Goal: Transaction & Acquisition: Purchase product/service

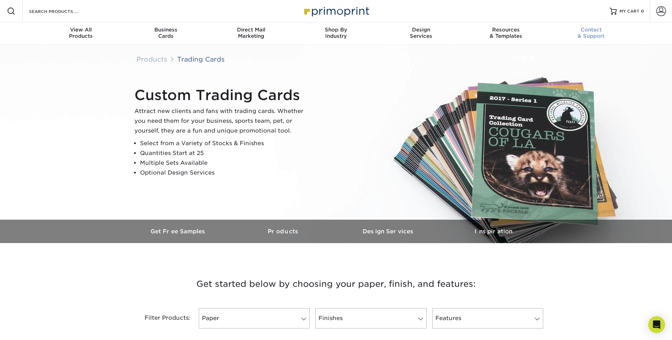
click at [587, 30] on span "Contact" at bounding box center [590, 30] width 85 height 6
click at [182, 224] on link "Get Free Samples" at bounding box center [178, 231] width 105 height 23
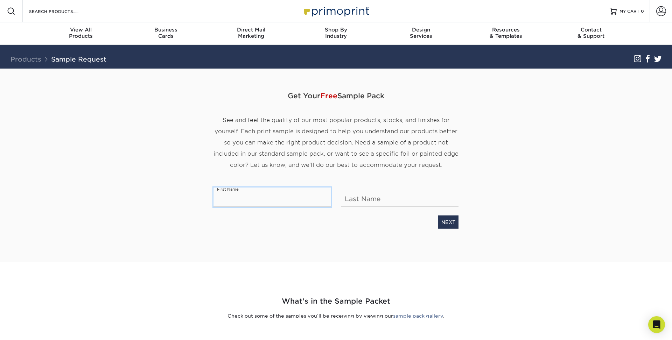
click at [246, 201] on input "text" at bounding box center [271, 197] width 117 height 20
type input "jerardo"
type input "garcia"
click at [450, 226] on link "NEXT" at bounding box center [448, 221] width 20 height 13
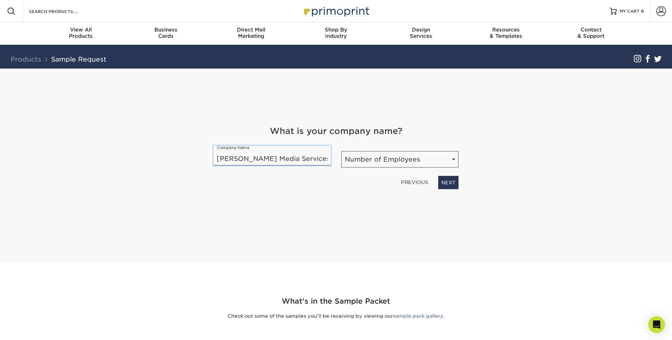
type input "Garcia Media Services"
select select "Self-employed"
click at [449, 184] on link "NEXT" at bounding box center [448, 182] width 20 height 13
click at [322, 171] on div "What is your occupation? Occupation Select Occupation Agency Automotive Blogger…" at bounding box center [335, 157] width 255 height 64
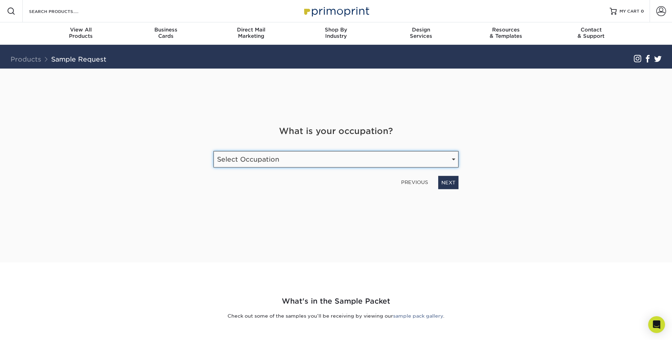
click at [307, 157] on select "Select Occupation Agency Automotive Blogger Cleaning Services Construction Educ…" at bounding box center [335, 159] width 245 height 16
select select "Entrepreneur"
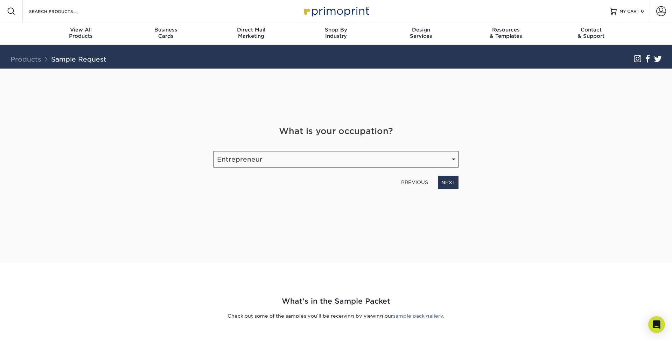
click at [450, 190] on div "Get Your Free Sample Pack See and feel the quality of our most popular products…" at bounding box center [335, 157] width 245 height 177
click at [450, 183] on link "NEXT" at bounding box center [448, 182] width 20 height 13
click at [287, 160] on input "email" at bounding box center [293, 157] width 160 height 20
type input "garciamediaservices@gmail.com"
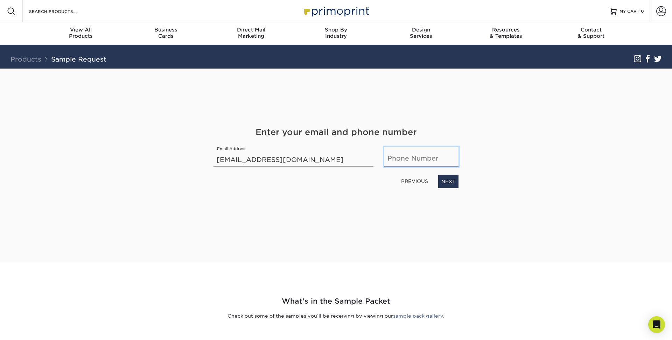
type input "9564584941"
click at [448, 185] on link "NEXT" at bounding box center [448, 181] width 20 height 13
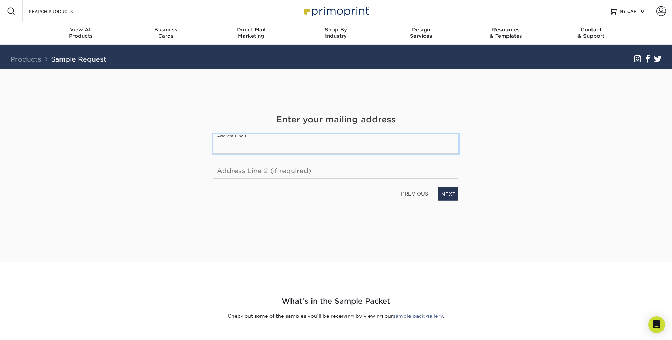
click at [236, 148] on input "text" at bounding box center [335, 144] width 245 height 20
type input "2022 Geigel ave"
click at [452, 195] on link "NEXT" at bounding box center [448, 193] width 20 height 13
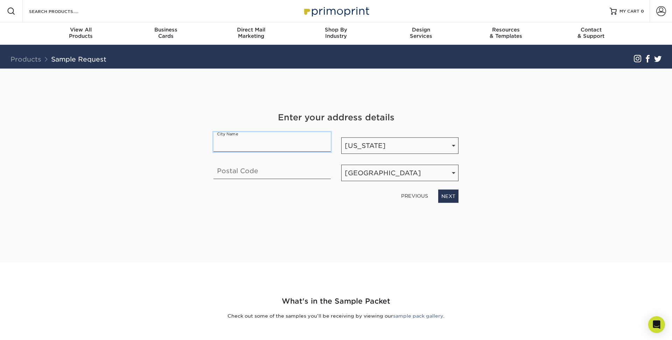
click at [237, 144] on input "text" at bounding box center [271, 142] width 117 height 20
type input "Orlando"
type input "32806"
click at [451, 196] on link "NEXT" at bounding box center [448, 196] width 20 height 13
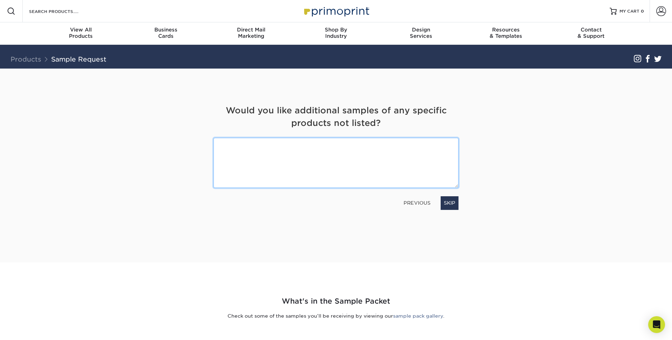
click at [304, 173] on textarea at bounding box center [335, 163] width 245 height 50
click at [276, 144] on textarea "needed it for tradingn card" at bounding box center [335, 163] width 245 height 50
type textarea "needed it for trading card"
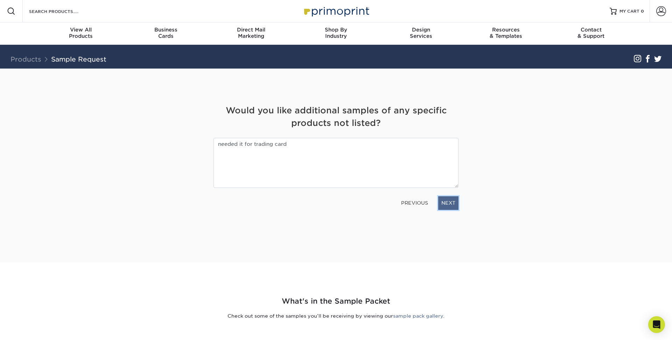
click at [448, 201] on link "NEXT" at bounding box center [448, 202] width 20 height 13
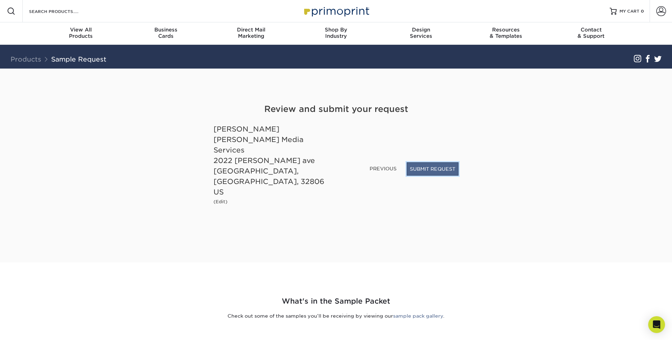
click at [429, 176] on button "SUBMIT REQUEST" at bounding box center [432, 168] width 52 height 13
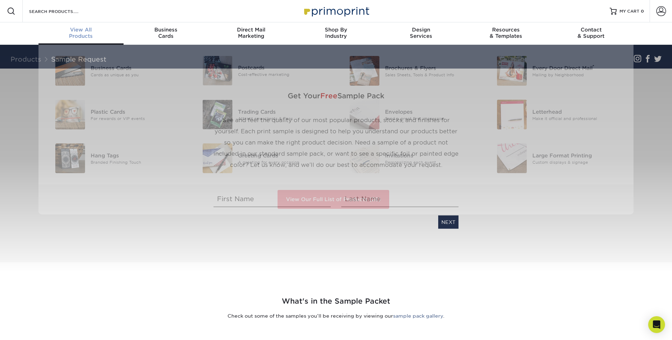
click at [75, 35] on div "View All Products" at bounding box center [80, 33] width 85 height 13
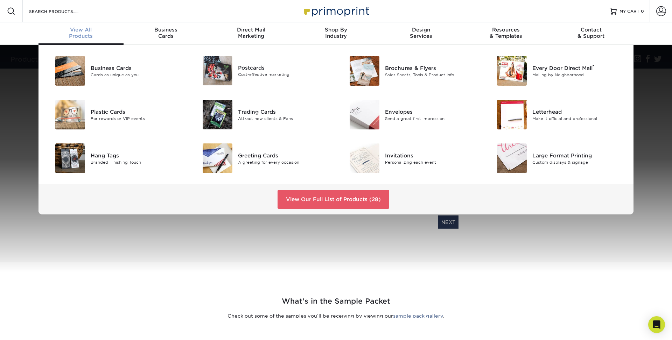
click at [86, 31] on span "View All" at bounding box center [80, 30] width 85 height 6
click at [300, 200] on link "View Our Full List of Products (28)" at bounding box center [333, 199] width 112 height 19
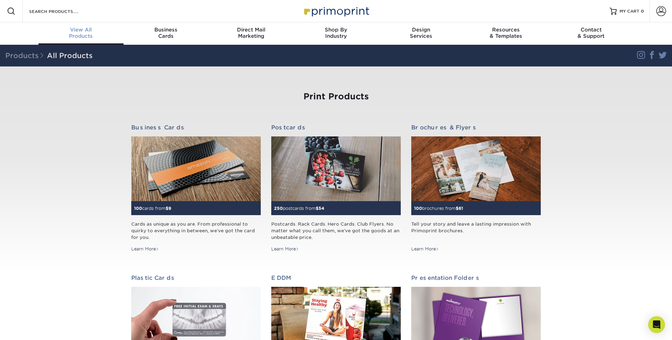
click at [82, 37] on div "View All Products" at bounding box center [80, 33] width 85 height 13
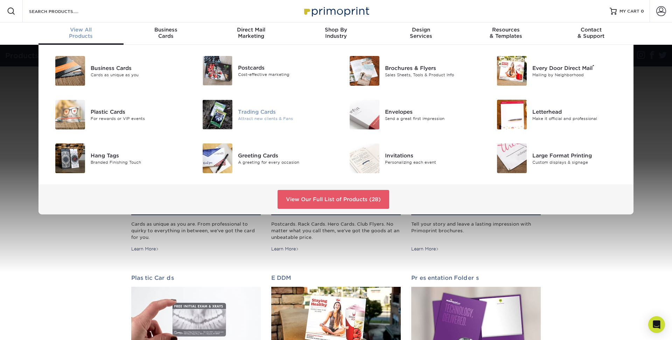
click at [246, 117] on div "Attract new clients & Fans" at bounding box center [284, 118] width 93 height 6
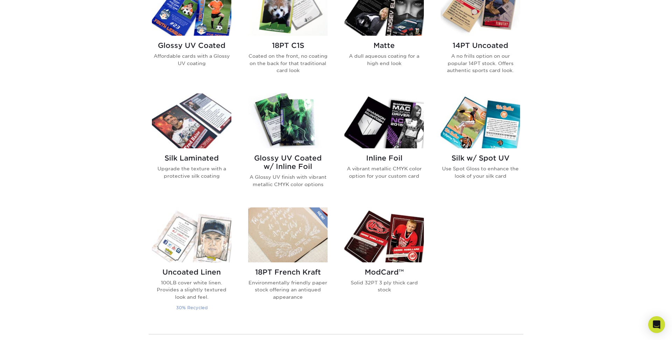
scroll to position [377, 0]
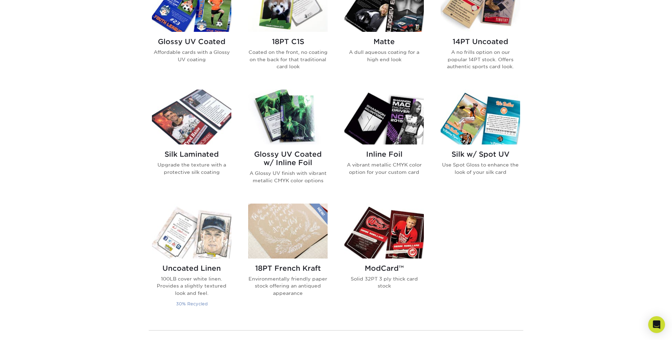
click at [199, 237] on img at bounding box center [191, 231] width 79 height 55
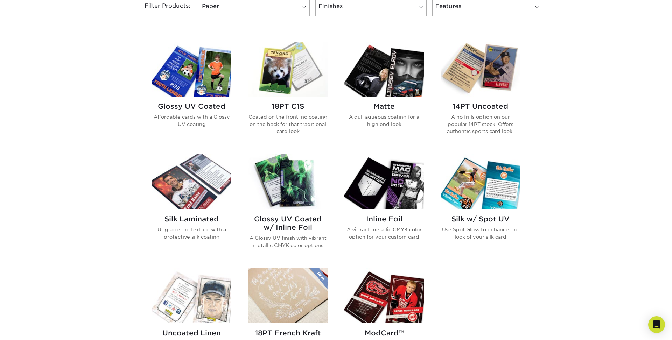
scroll to position [312, 0]
click at [379, 195] on img at bounding box center [383, 182] width 79 height 55
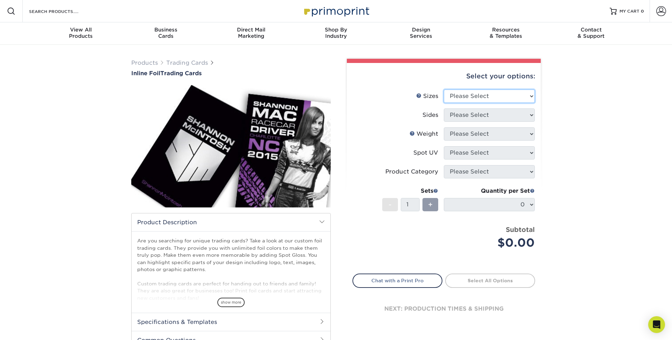
click at [474, 95] on select "Please Select 2.5" x 3.5"" at bounding box center [489, 96] width 91 height 13
click at [435, 144] on li "Weight Help Weight Please Select 16PT" at bounding box center [444, 136] width 182 height 19
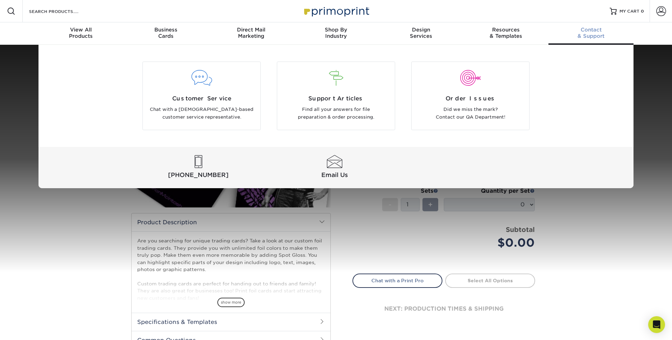
click at [648, 168] on div "Customer Service Chat with a US-based customer service representative. Support …" at bounding box center [336, 116] width 672 height 143
click at [650, 125] on div "Customer Service Chat with a US-based customer service representative. Support …" at bounding box center [336, 116] width 672 height 143
click at [648, 85] on div "Customer Service Chat with a US-based customer service representative. Support …" at bounding box center [336, 116] width 672 height 143
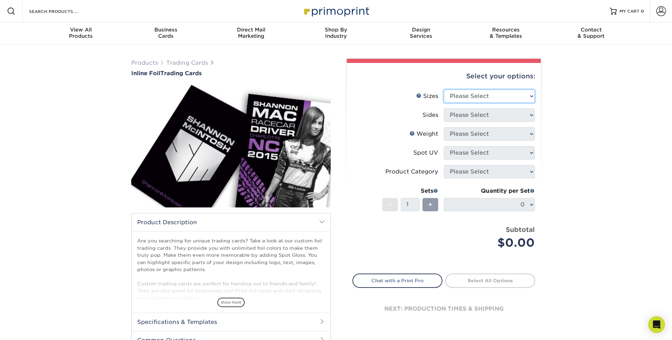
click at [507, 101] on select "Please Select 2.5" x 3.5"" at bounding box center [489, 96] width 91 height 13
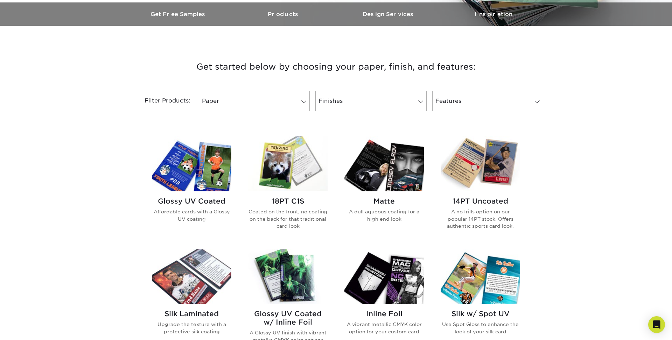
scroll to position [218, 0]
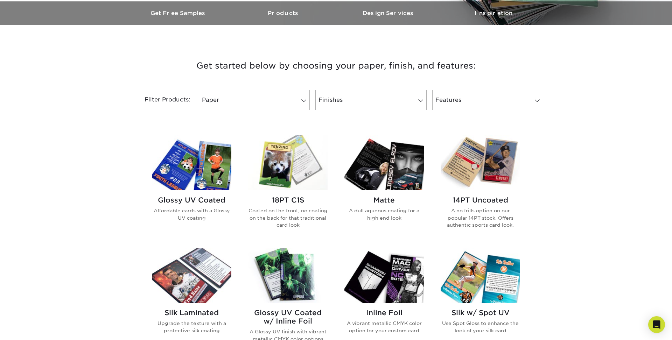
click at [195, 176] on img at bounding box center [191, 162] width 79 height 55
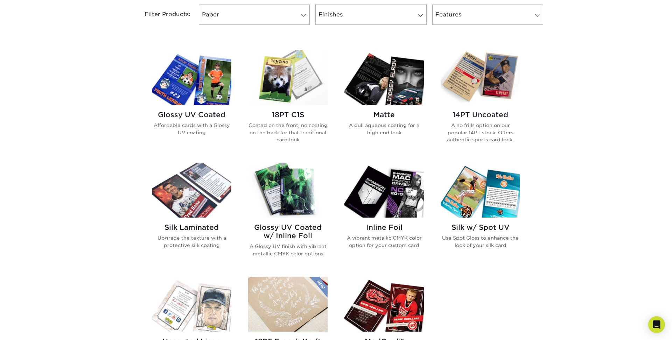
scroll to position [305, 0]
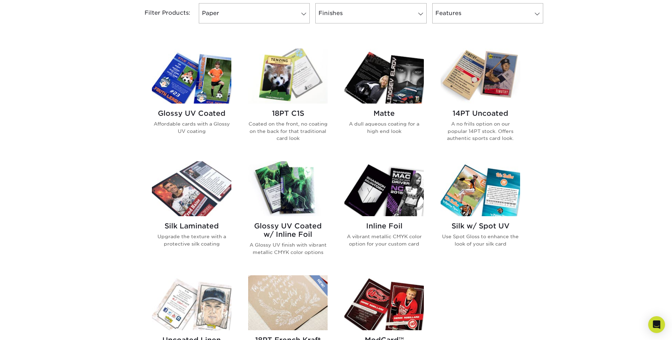
click at [284, 185] on img at bounding box center [287, 188] width 79 height 55
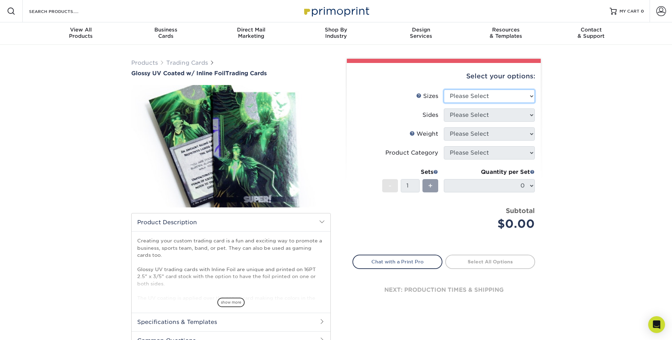
click at [481, 91] on select "Please Select 2.5" x 3.5"" at bounding box center [489, 96] width 91 height 13
select select "2.50x3.50"
click at [476, 115] on select "Please Select Print Both Sides - Foil Back Only Print Both Sides - Foil Both Si…" at bounding box center [489, 114] width 91 height 13
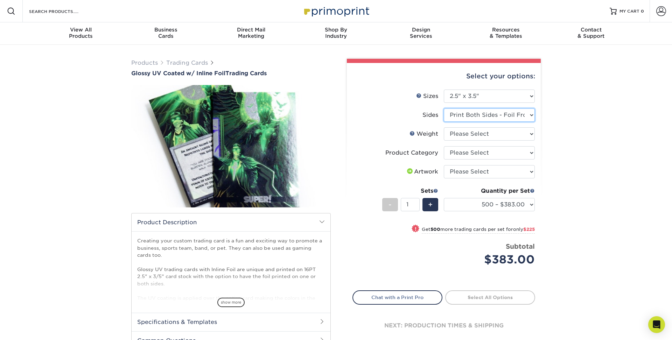
click at [487, 116] on select "Please Select Print Both Sides - Foil Back Only Print Both Sides - Foil Both Si…" at bounding box center [489, 114] width 91 height 13
select select "a75ac2f1-9911-48d6-841d-245b5ac08f27"
click at [487, 137] on select "Please Select 16PT" at bounding box center [489, 133] width 91 height 13
select select "16PT"
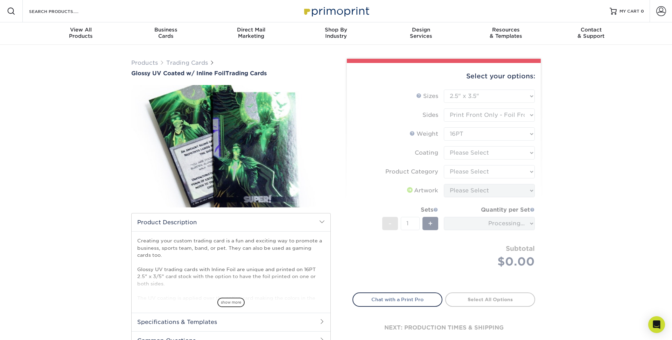
click at [490, 153] on form "Sizes Help Sizes Please Select 2.5" x 3.5" Sides Please Select 16PT - 1" at bounding box center [443, 187] width 183 height 195
click at [481, 153] on form "Sizes Help Sizes Please Select 2.5" x 3.5" Sides Please Select 16PT - 1" at bounding box center [443, 187] width 183 height 195
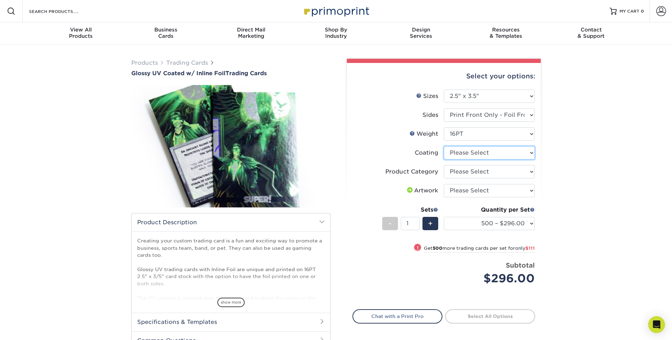
click at [481, 153] on select at bounding box center [489, 152] width 91 height 13
select select "ae367451-b2b8-45df-a344-0f05b6a12993"
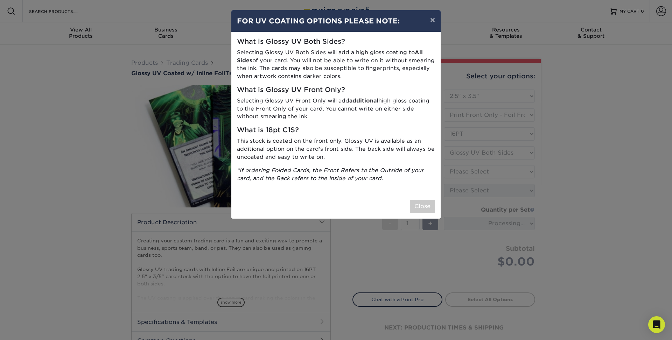
click at [482, 172] on div "× FOR UV COATING OPTIONS PLEASE NOTE: What is Glossy UV Both Sides? Selecting G…" at bounding box center [336, 170] width 672 height 340
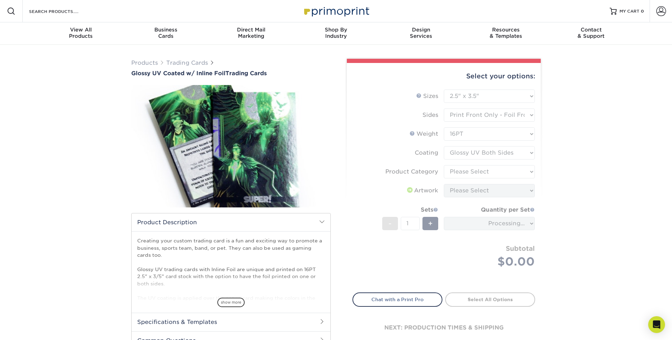
click at [479, 173] on form "Sizes Help Sizes Please Select 2.5" x 3.5" Sides Please Select 16PT - 1" at bounding box center [443, 187] width 183 height 195
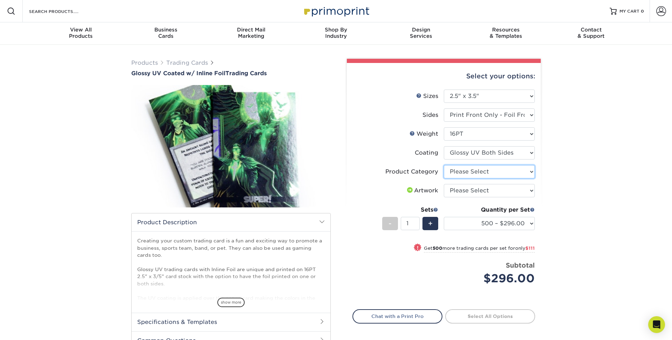
click at [460, 176] on select "Please Select Trading Cards" at bounding box center [489, 171] width 91 height 13
select select "c2f9bce9-36c2-409d-b101-c29d9d031e18"
click at [474, 190] on select "Please Select I will upload files I need a design - $100" at bounding box center [489, 190] width 91 height 13
select select "upload"
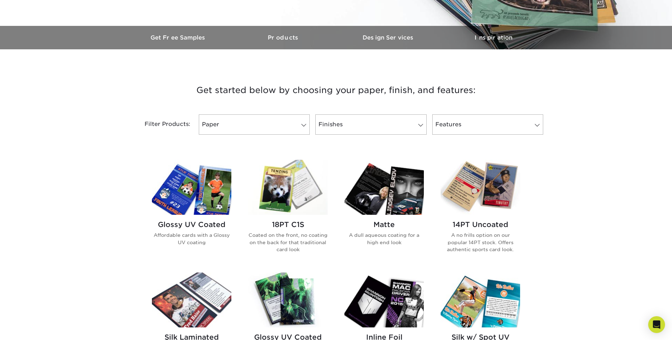
scroll to position [201, 0]
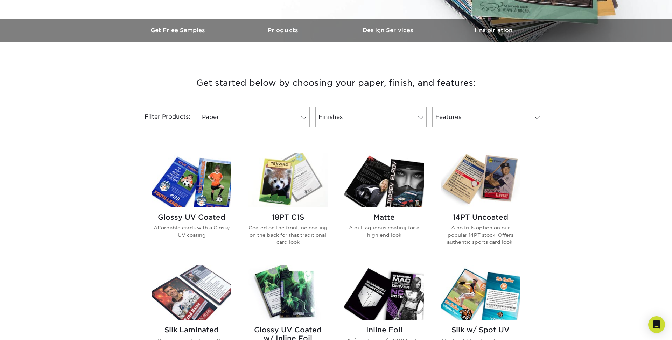
click at [205, 193] on img at bounding box center [191, 180] width 79 height 55
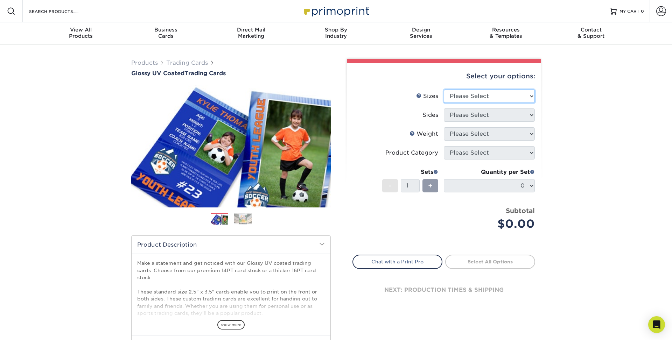
click at [474, 93] on select "Please Select 2.5" x 3.5"" at bounding box center [489, 96] width 91 height 13
select select "2.50x3.50"
click at [472, 109] on select "Please Select" at bounding box center [489, 114] width 91 height 13
select select "32d3c223-f82c-492b-b915-ba065a00862f"
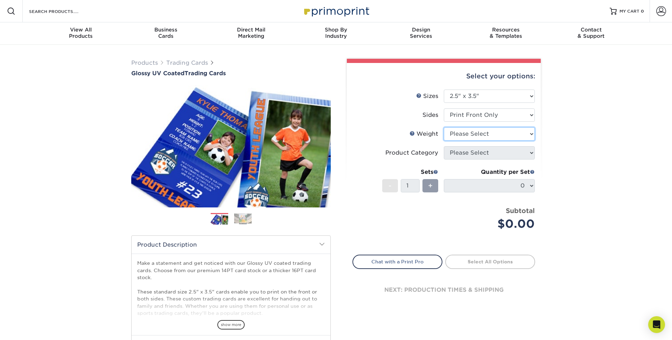
click at [471, 133] on select "Please Select 16PT 14PT 18PT C1S" at bounding box center [489, 133] width 91 height 13
click at [232, 324] on span "show more" at bounding box center [230, 324] width 27 height 9
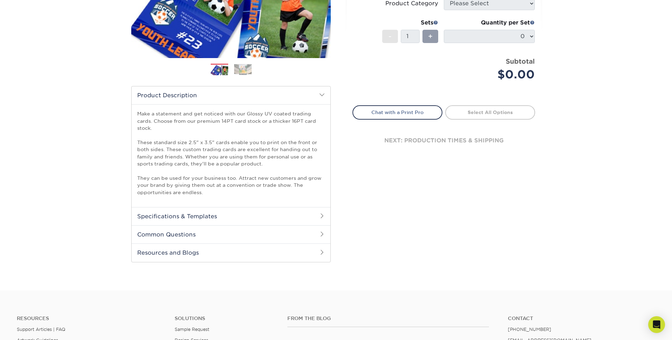
scroll to position [151, 0]
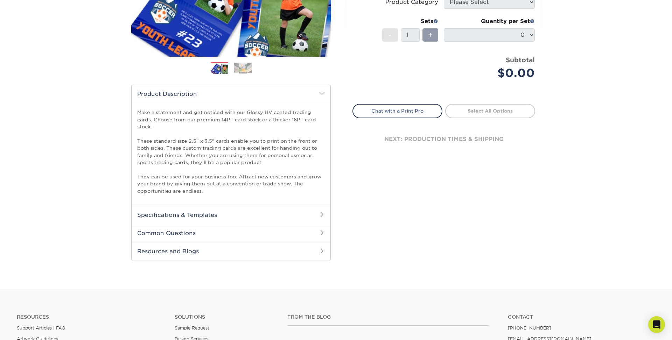
click at [195, 230] on h2 "Common Questions" at bounding box center [231, 233] width 199 height 18
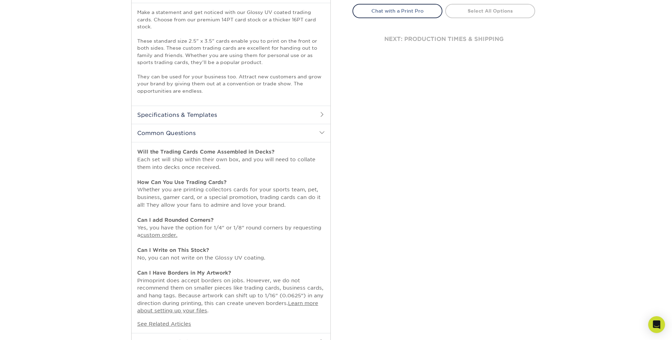
scroll to position [244, 0]
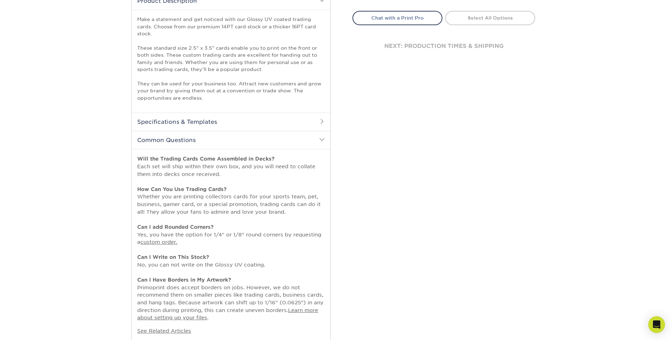
click at [203, 142] on h2 "Common Questions" at bounding box center [231, 140] width 199 height 18
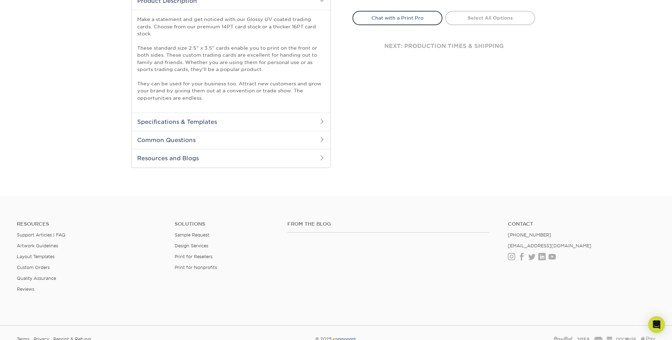
click at [227, 127] on h2 "Specifications & Templates" at bounding box center [231, 122] width 199 height 18
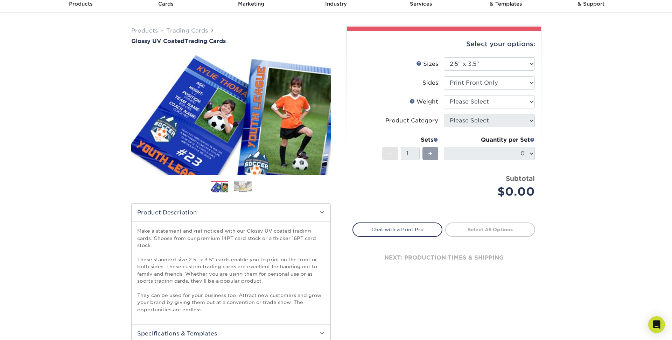
scroll to position [0, 0]
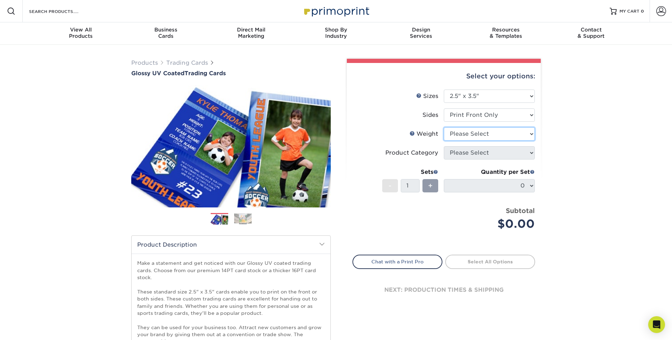
click at [467, 135] on select "Please Select 16PT 14PT 18PT C1S" at bounding box center [489, 133] width 91 height 13
select select "16PT"
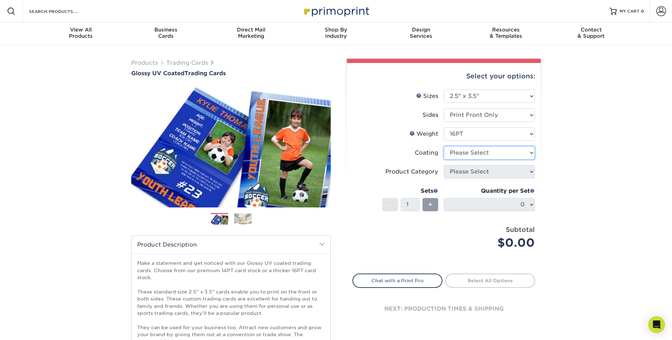
click at [464, 154] on select at bounding box center [489, 152] width 91 height 13
select select "1e8116af-acfc-44b1-83dc-8181aa338834"
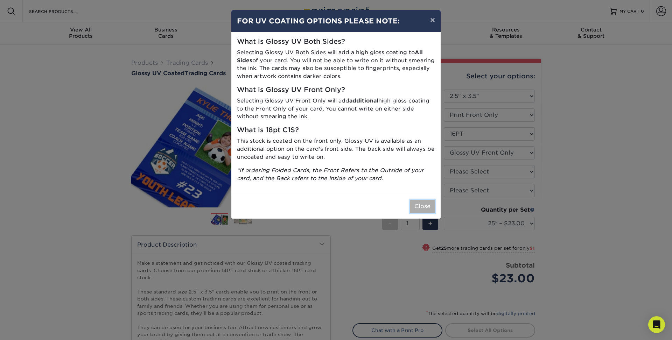
click at [421, 211] on button "Close" at bounding box center [422, 206] width 25 height 13
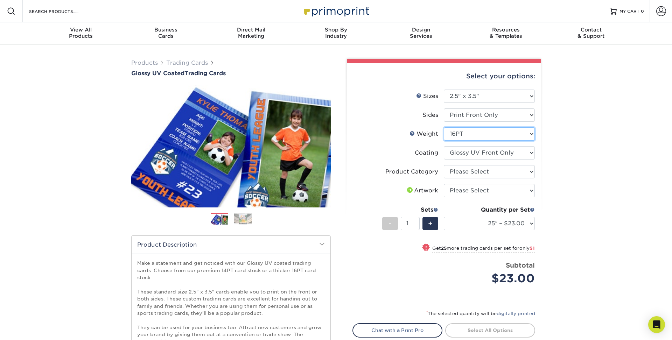
click at [467, 138] on select "Please Select 16PT 14PT 18PT C1S" at bounding box center [489, 133] width 91 height 13
select select "18PTC1S"
click at [466, 154] on select at bounding box center [489, 152] width 91 height 13
select select "1e8116af-acfc-44b1-83dc-8181aa338834"
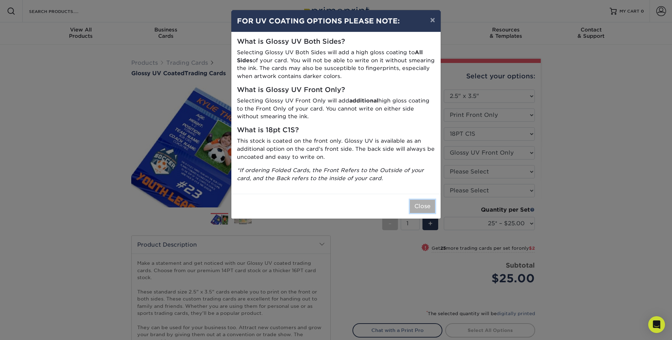
click at [424, 208] on button "Close" at bounding box center [422, 206] width 25 height 13
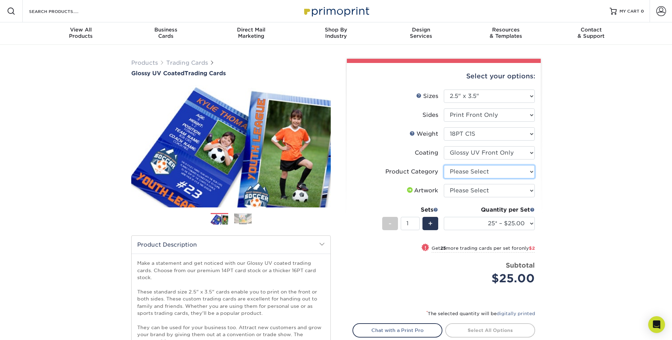
click at [457, 172] on select "Please Select Trading Cards" at bounding box center [489, 171] width 91 height 13
select select "c2f9bce9-36c2-409d-b101-c29d9d031e18"
click at [466, 190] on select "Please Select I will upload files I need a design - $100" at bounding box center [489, 190] width 91 height 13
click at [469, 116] on select "Please Select Print Both Sides Print Front Only" at bounding box center [489, 114] width 91 height 13
select select "13abbda7-1d64-4f25-8bb2-c179b224825d"
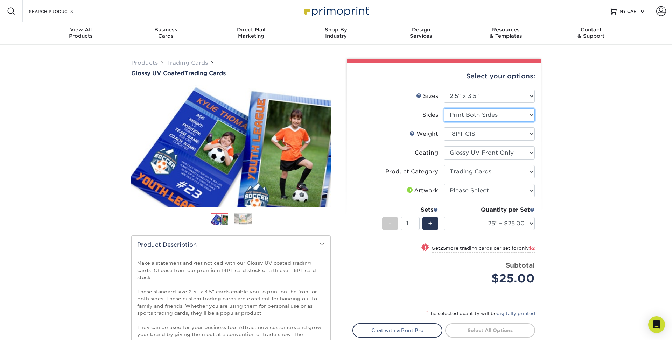
select select "-1"
select select
select select "-1"
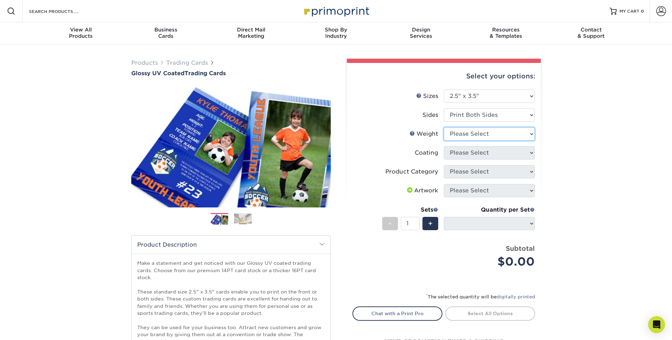
click at [467, 133] on select "Please Select 16PT 14PT 18PT C1S" at bounding box center [489, 133] width 91 height 13
select select "16PT"
select select
click at [469, 150] on select at bounding box center [489, 152] width 91 height 13
select select "1e8116af-acfc-44b1-83dc-8181aa338834"
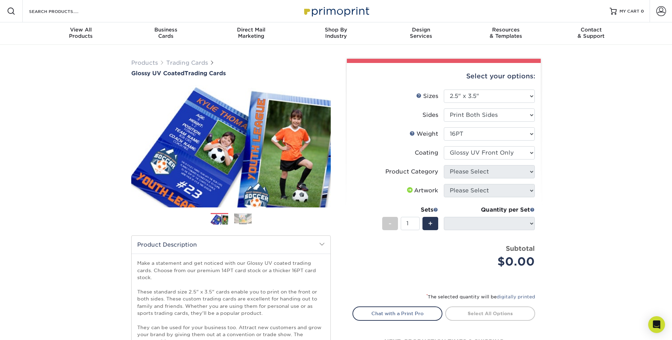
select select "-1"
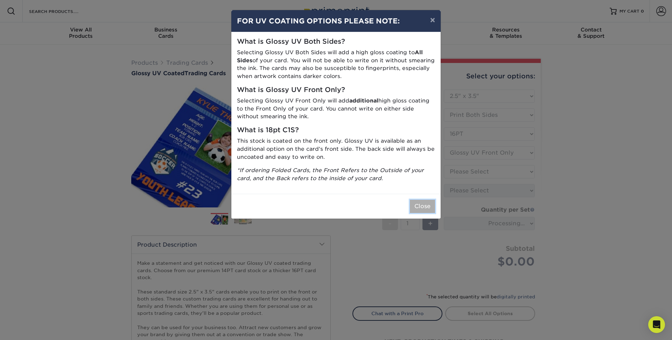
click at [421, 211] on button "Close" at bounding box center [422, 206] width 25 height 13
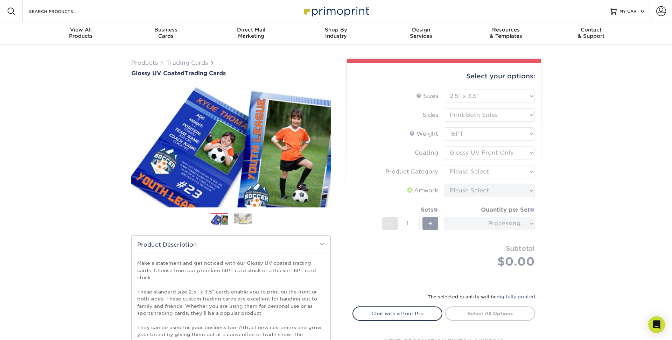
click at [482, 172] on form "Sizes Help Sizes Please Select 2.5" x 3.5" Sides Please Select 16PT - 1" at bounding box center [443, 187] width 183 height 195
click at [468, 171] on form "Sizes Help Sizes Please Select 2.5" x 3.5" Sides Please Select 16PT - 1" at bounding box center [443, 187] width 183 height 195
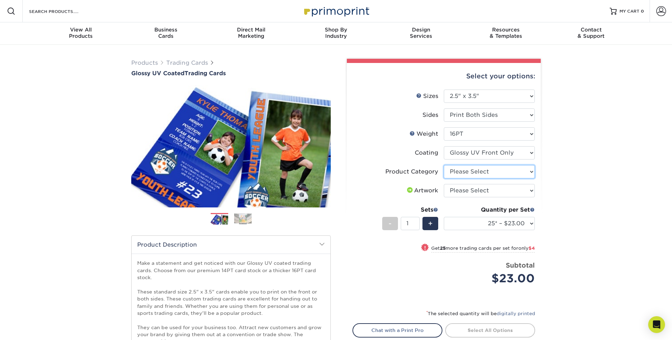
click at [468, 171] on select "Please Select Trading Cards" at bounding box center [489, 171] width 91 height 13
select select "c2f9bce9-36c2-409d-b101-c29d9d031e18"
click at [557, 177] on div "Products Trading Cards Glossy UV Coated Trading Cards Previous Next /" at bounding box center [336, 283] width 672 height 477
click at [325, 145] on link "Next" at bounding box center [320, 146] width 14 height 14
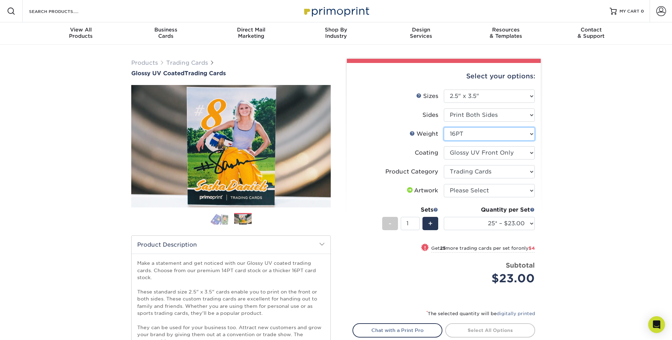
click at [474, 134] on select "Please Select 16PT 14PT 18PT C1S" at bounding box center [489, 133] width 91 height 13
select select "18PTC1S"
select select "-1"
click at [471, 186] on select "Please Select I will upload files I need a design - $100" at bounding box center [489, 190] width 91 height 13
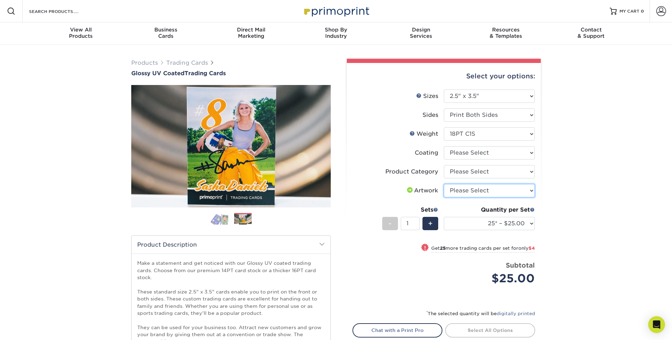
select select "upload"
click at [582, 199] on div "Products Trading Cards Glossy UV Coated Trading Cards Previous Next /" at bounding box center [336, 283] width 672 height 477
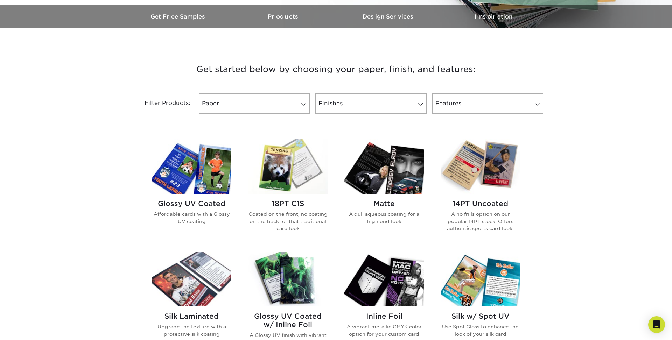
scroll to position [217, 0]
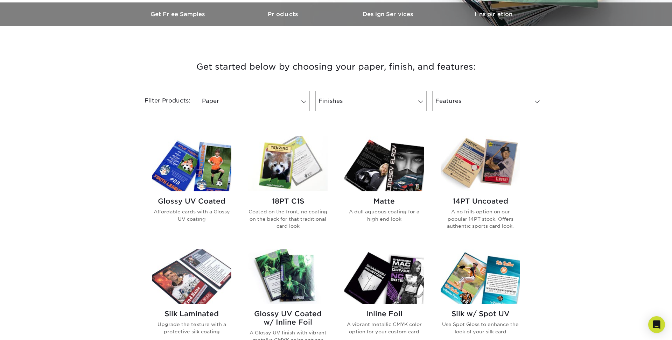
click at [400, 169] on img at bounding box center [383, 163] width 79 height 55
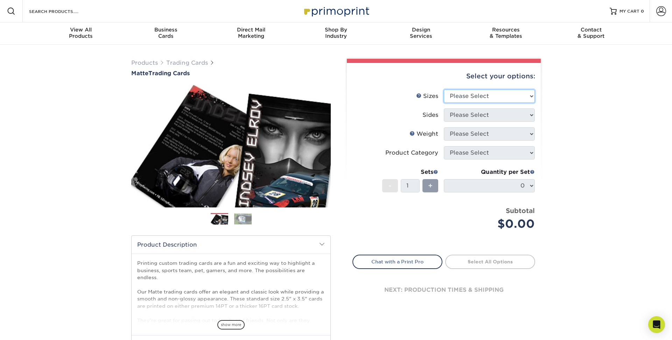
click at [482, 100] on select "Please Select 2.5" x 3.5"" at bounding box center [489, 96] width 91 height 13
select select "2.50x3.50"
click at [481, 117] on select "Please Select Print Both Sides Print Front Only" at bounding box center [489, 114] width 91 height 13
select select "32d3c223-f82c-492b-b915-ba065a00862f"
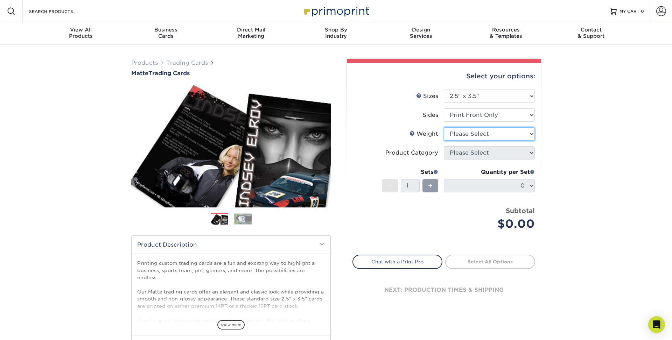
click at [484, 136] on select "Please Select 16PT 14PT" at bounding box center [489, 133] width 91 height 13
select select "16PT"
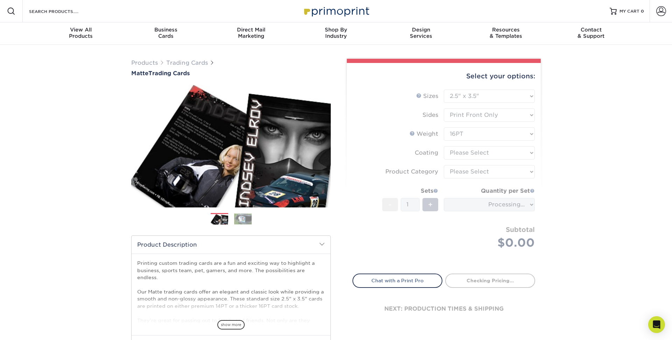
click at [489, 156] on form "Sizes Help Sizes Please Select 2.5" x 3.5" Sides Please Select 16PT - 1" at bounding box center [443, 178] width 183 height 176
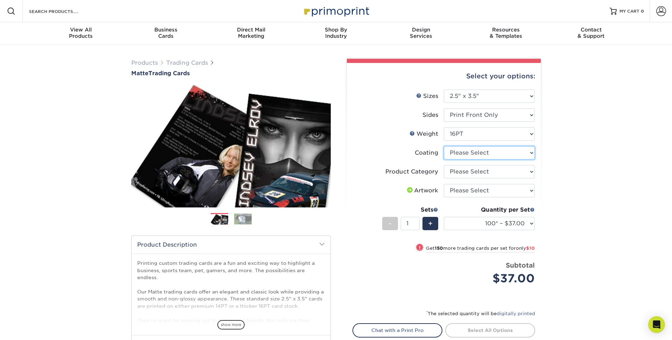
click at [477, 153] on select at bounding box center [489, 152] width 91 height 13
select select "121bb7b5-3b4d-429f-bd8d-bbf80e953313"
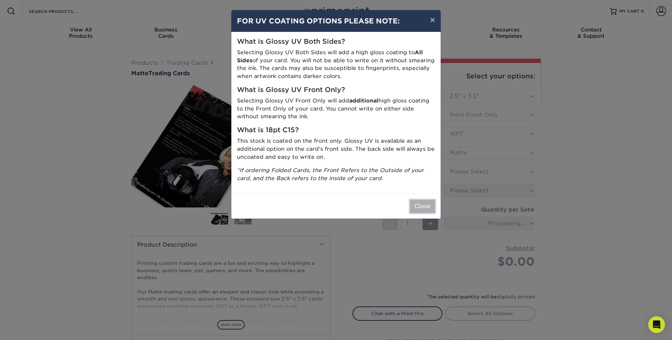
click at [421, 207] on button "Close" at bounding box center [422, 206] width 25 height 13
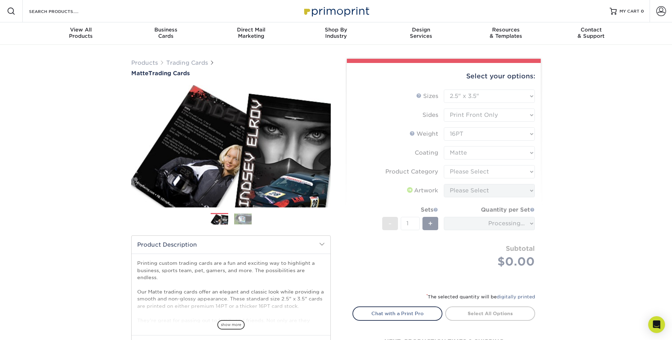
click at [474, 153] on form "Sizes Help Sizes Please Select 2.5" x 3.5" Sides Please Select 16PT - 1" at bounding box center [443, 187] width 183 height 195
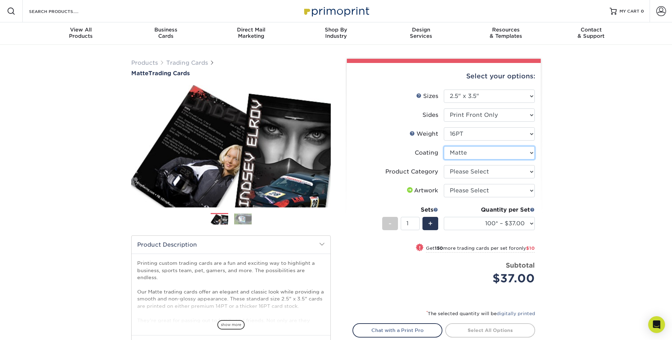
click at [494, 154] on select at bounding box center [489, 152] width 91 height 13
click at [503, 173] on select "Please Select Trading Cards" at bounding box center [489, 171] width 91 height 13
select select "c2f9bce9-36c2-409d-b101-c29d9d031e18"
click at [478, 195] on select "Please Select I will upload files I need a design - $100" at bounding box center [489, 190] width 91 height 13
select select "upload"
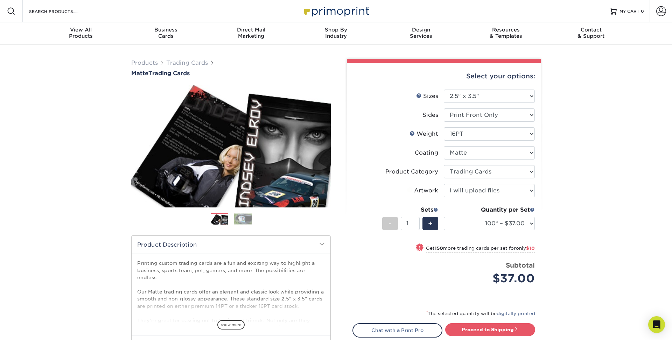
click at [575, 209] on div "Products Trading Cards Matte Trading Cards" at bounding box center [336, 232] width 672 height 374
click at [386, 145] on li "Weight Help Weight Please Select 16PT 14PT" at bounding box center [444, 136] width 182 height 19
click at [495, 119] on select "Please Select Print Both Sides Print Front Only" at bounding box center [489, 114] width 91 height 13
select select "13abbda7-1d64-4f25-8bb2-c179b224825d"
select select "-1"
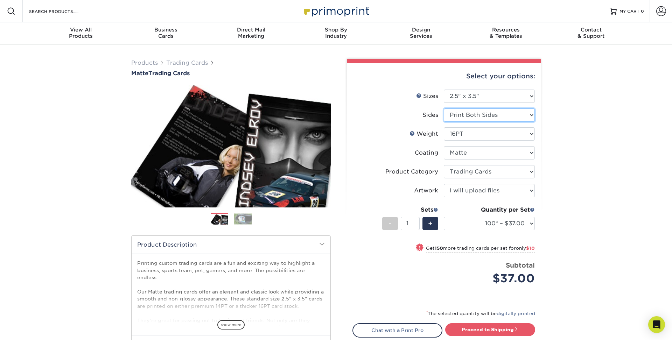
select select
select select "-1"
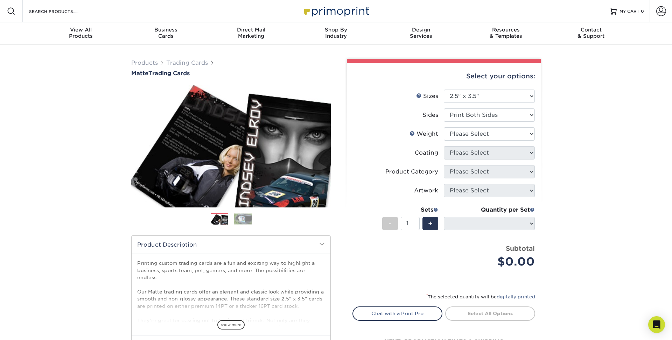
click at [489, 141] on li "Weight Help Weight Please Select 16PT 14PT" at bounding box center [444, 136] width 182 height 19
click at [485, 139] on select "Please Select 16PT 14PT" at bounding box center [489, 133] width 91 height 13
select select "14PT"
select select "-1"
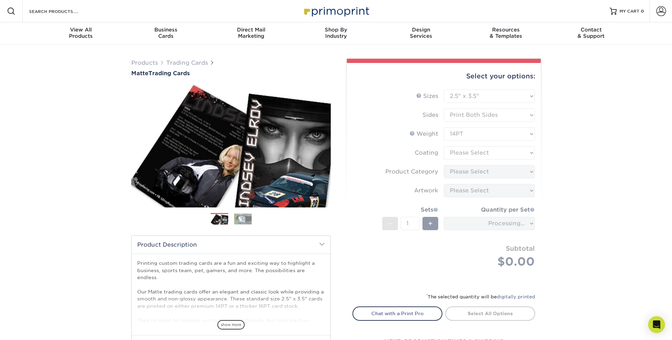
click at [476, 152] on form "Sizes Help Sizes Please Select 2.5" x 3.5" Sides Please Select 16PT - 1" at bounding box center [443, 187] width 183 height 195
click at [472, 152] on form "Sizes Help Sizes Please Select 2.5" x 3.5" Sides Please Select 16PT - 1" at bounding box center [443, 187] width 183 height 195
click at [468, 153] on form "Sizes Help Sizes Please Select 2.5" x 3.5" Sides Please Select 16PT - 1" at bounding box center [443, 187] width 183 height 195
click at [466, 153] on form "Sizes Help Sizes Please Select 2.5" x 3.5" Sides Please Select 16PT - 1" at bounding box center [443, 187] width 183 height 195
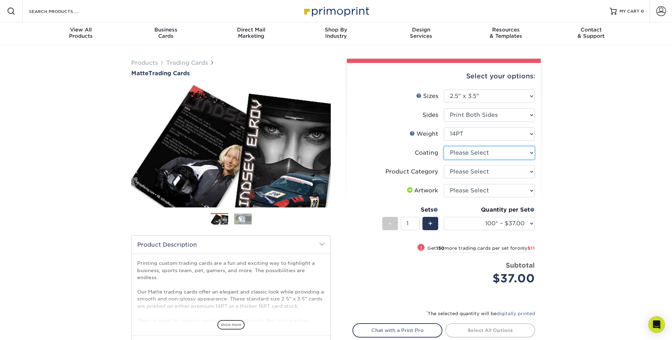
click at [466, 153] on select at bounding box center [489, 152] width 91 height 13
select select "121bb7b5-3b4d-429f-bd8d-bbf80e953313"
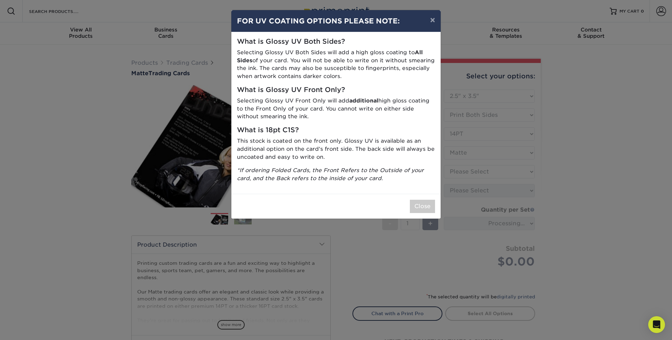
click at [468, 172] on div "× FOR UV COATING OPTIONS PLEASE NOTE: What is Glossy UV Both Sides? Selecting G…" at bounding box center [336, 170] width 672 height 340
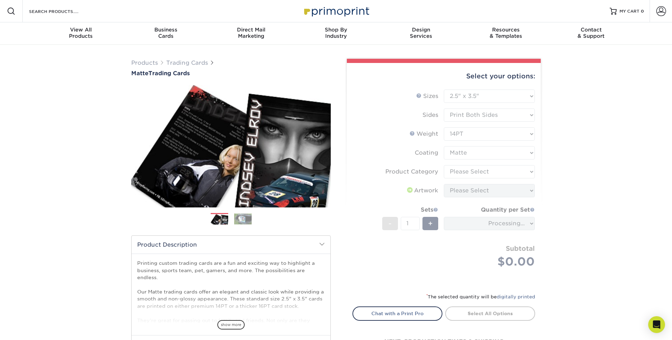
click at [468, 172] on form "Sizes Help Sizes Please Select 2.5" x 3.5" Sides Please Select 16PT - 1" at bounding box center [443, 187] width 183 height 195
click at [459, 171] on form "Sizes Help Sizes Please Select 2.5" x 3.5" Sides Please Select 16PT - 1" at bounding box center [443, 187] width 183 height 195
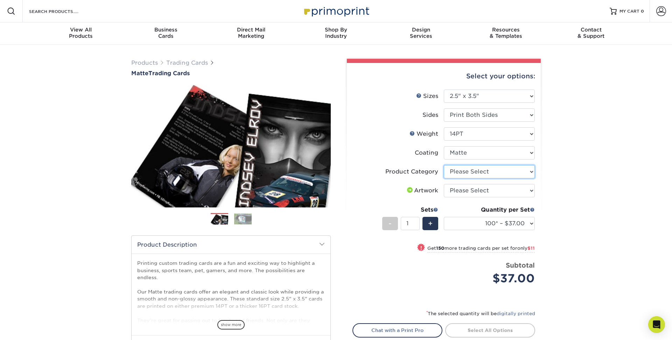
click at [469, 170] on select "Please Select Trading Cards" at bounding box center [489, 171] width 91 height 13
select select "c2f9bce9-36c2-409d-b101-c29d9d031e18"
click at [474, 190] on select "Please Select I will upload files I need a design - $100" at bounding box center [489, 190] width 91 height 13
select select "upload"
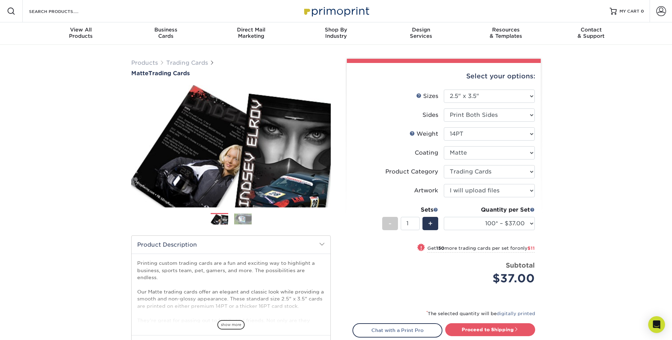
click at [572, 204] on div "Products Trading Cards Matte Trading Cards" at bounding box center [336, 232] width 672 height 374
